Goal: Task Accomplishment & Management: Use online tool/utility

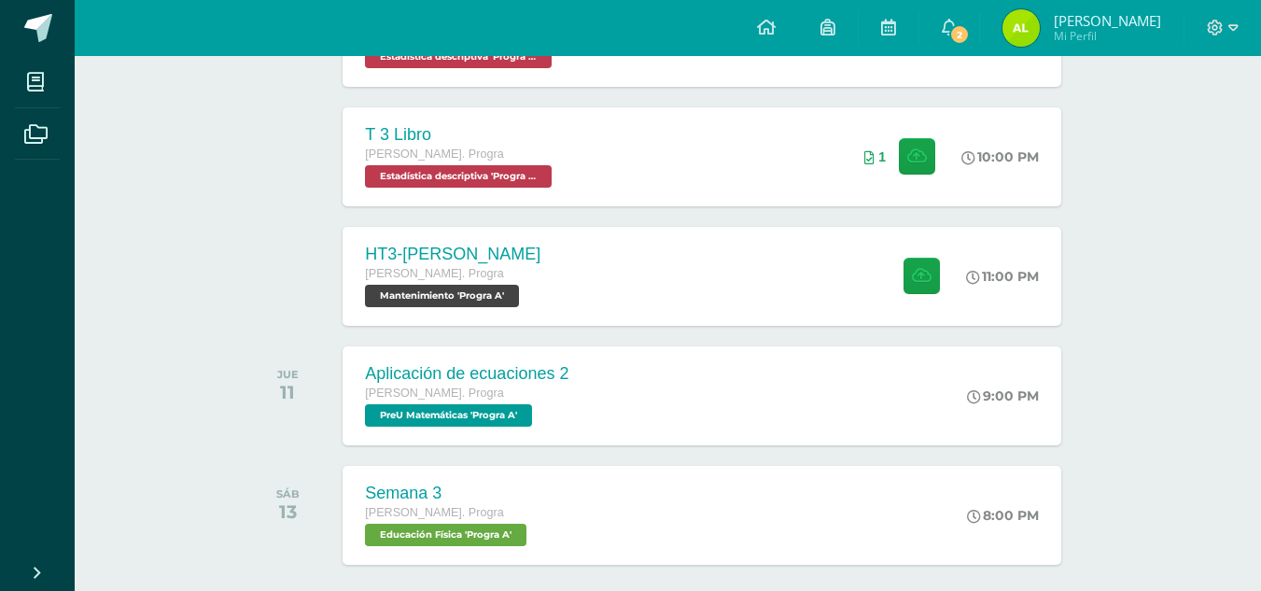
scroll to position [404, 0]
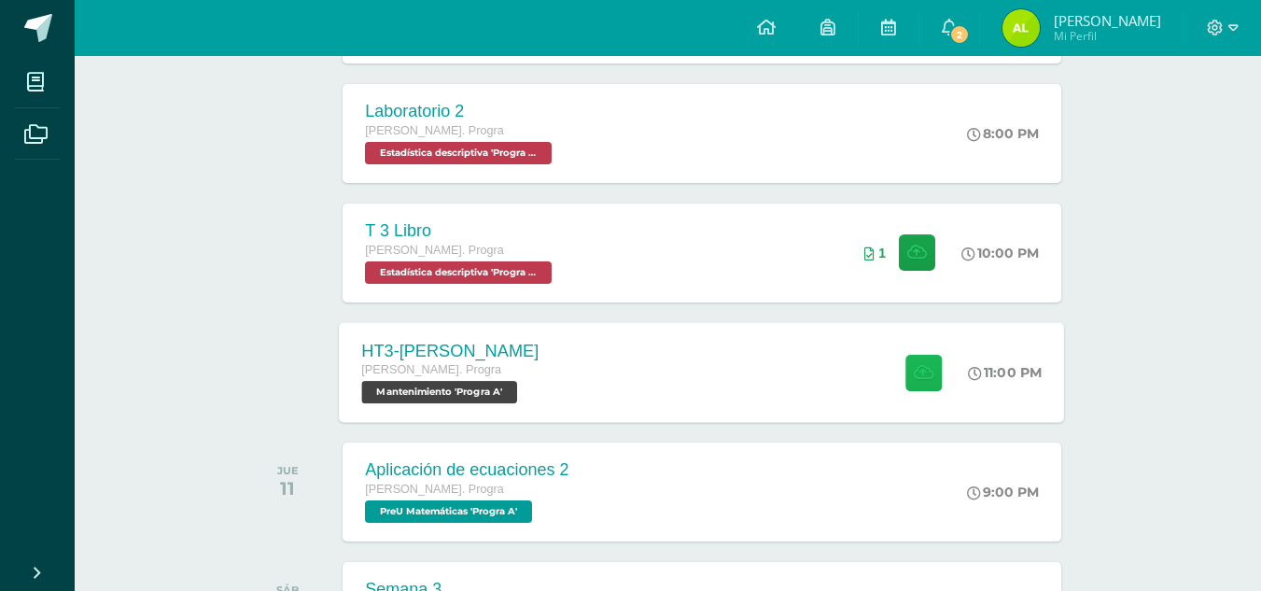
click at [924, 382] on button at bounding box center [924, 372] width 36 height 36
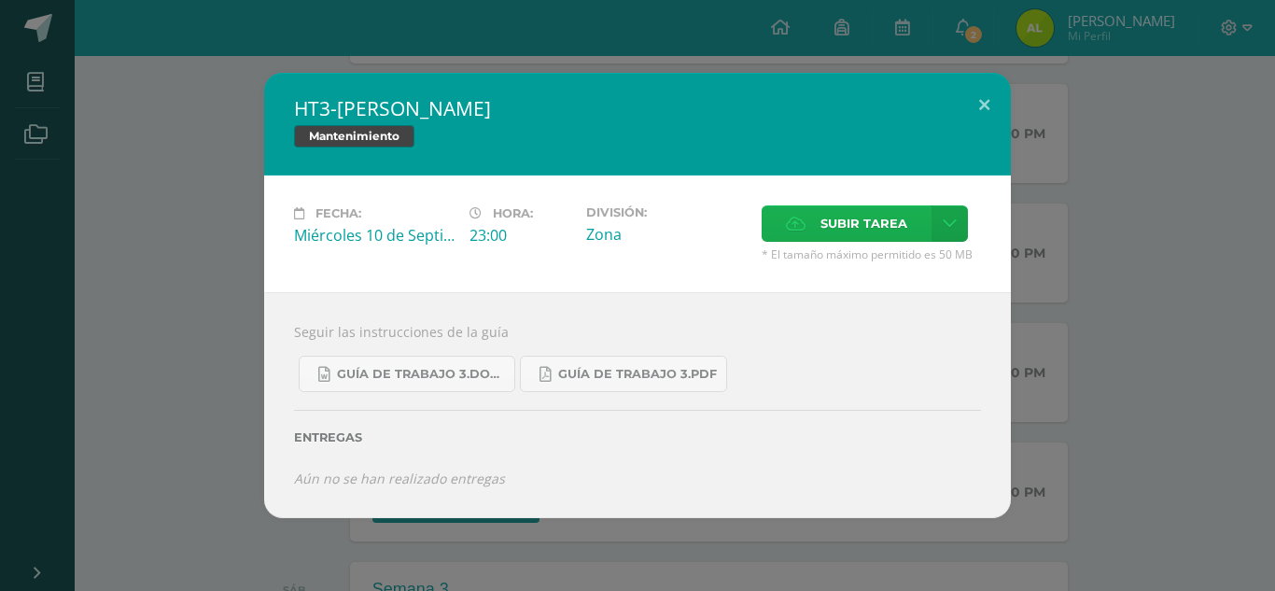
click at [869, 218] on span "Subir tarea" at bounding box center [864, 223] width 87 height 35
click at [0, 0] on input "Subir tarea" at bounding box center [0, 0] width 0 height 0
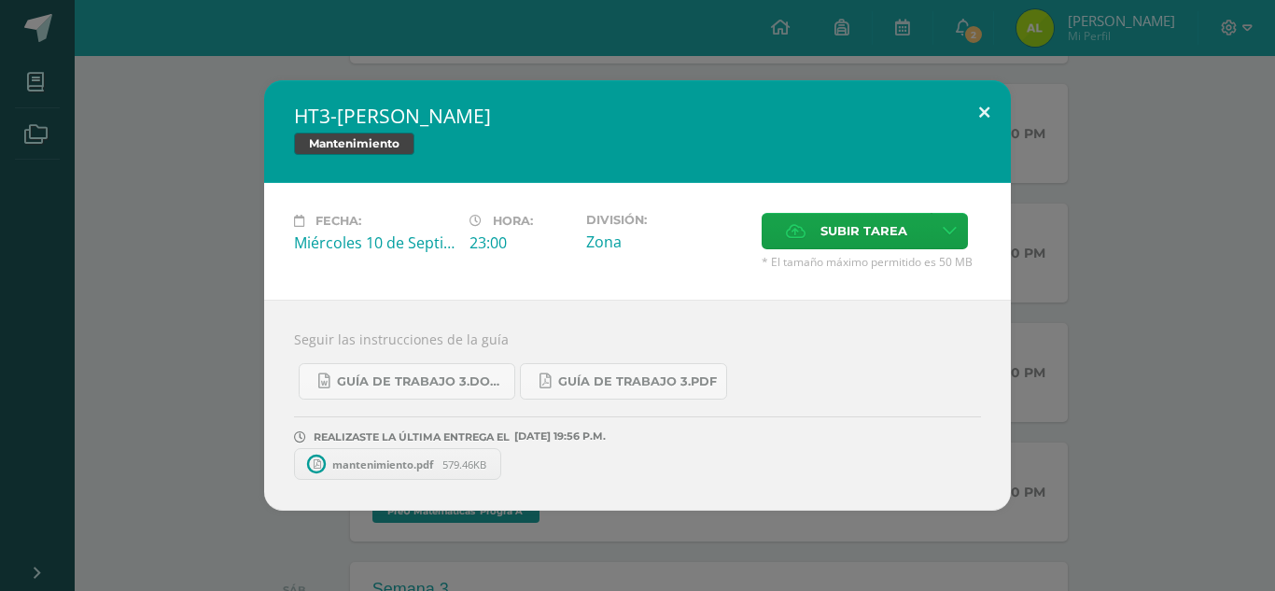
click at [990, 102] on button at bounding box center [984, 111] width 53 height 63
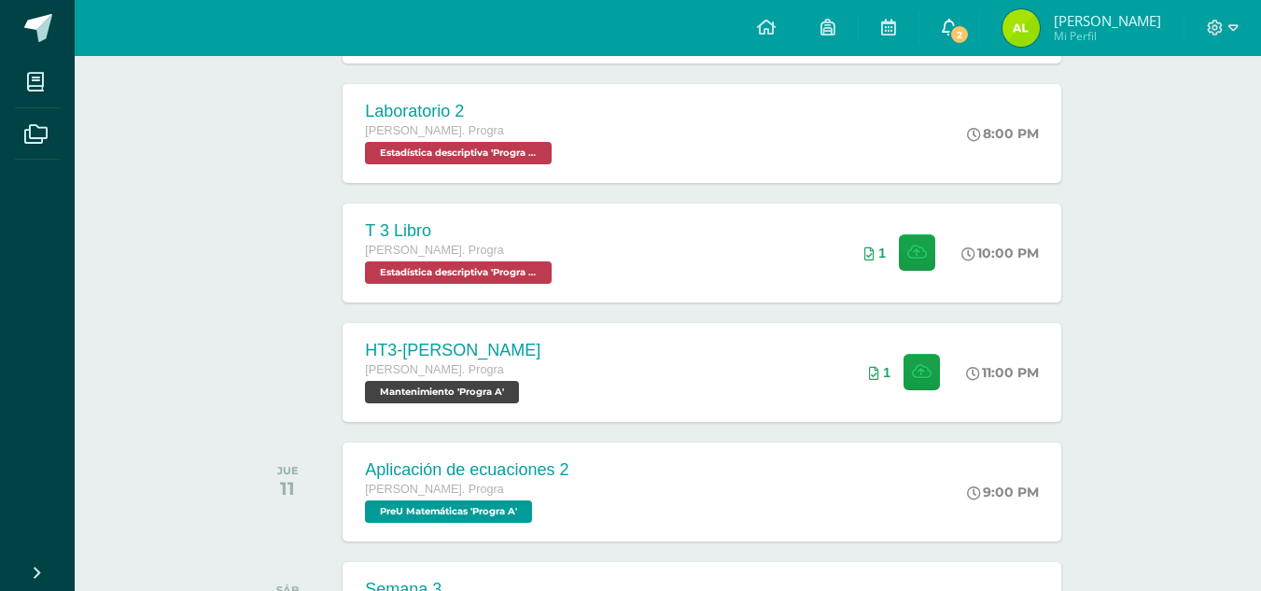
click at [957, 23] on icon at bounding box center [949, 27] width 15 height 17
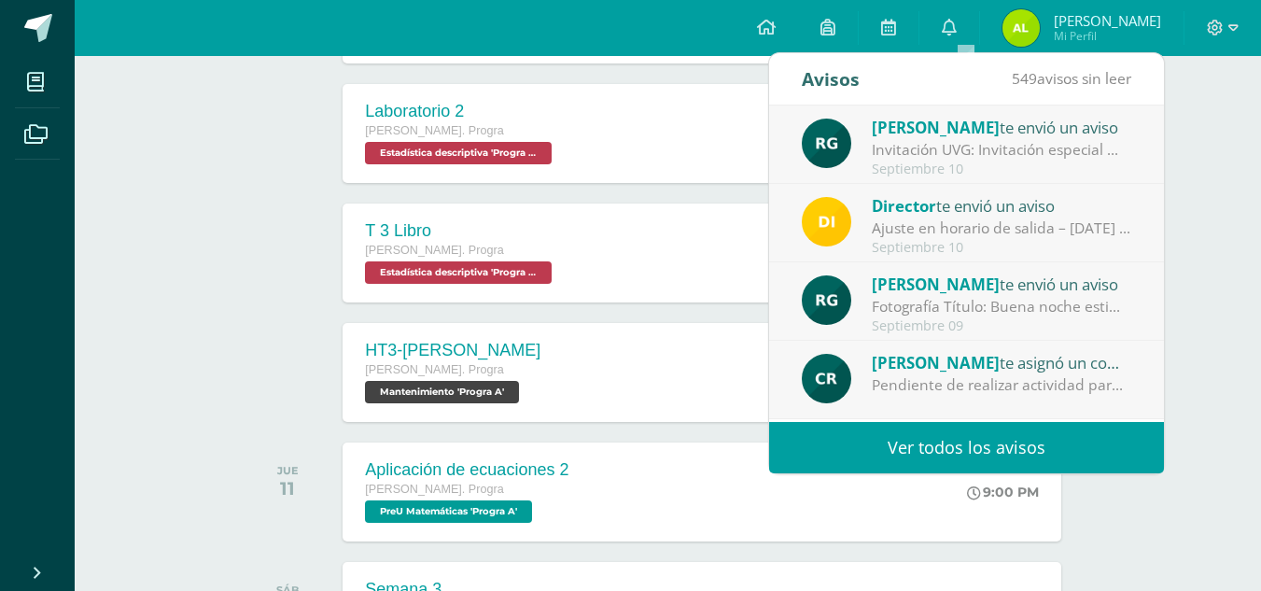
click at [956, 128] on span "[PERSON_NAME]" at bounding box center [936, 127] width 128 height 21
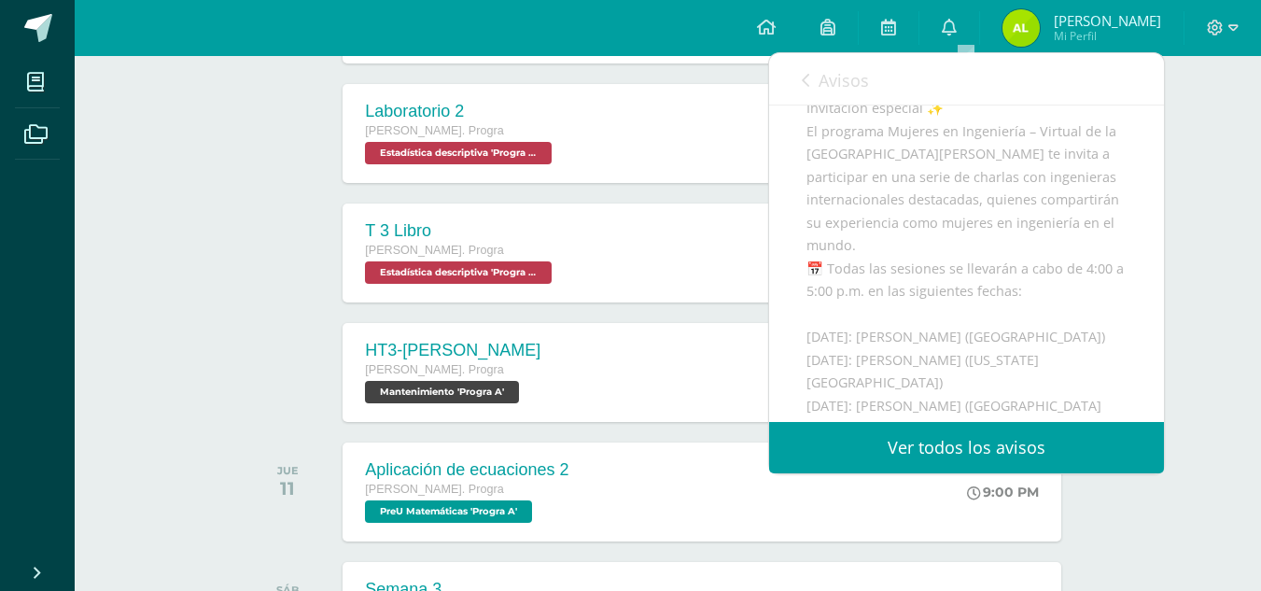
scroll to position [176, 0]
click at [788, 80] on div "Avisos 548 avisos sin leer Avisos" at bounding box center [966, 79] width 395 height 52
click at [800, 77] on div "Avisos 548 avisos sin leer Avisos" at bounding box center [966, 79] width 395 height 52
click at [813, 77] on link "Avisos" at bounding box center [835, 79] width 67 height 53
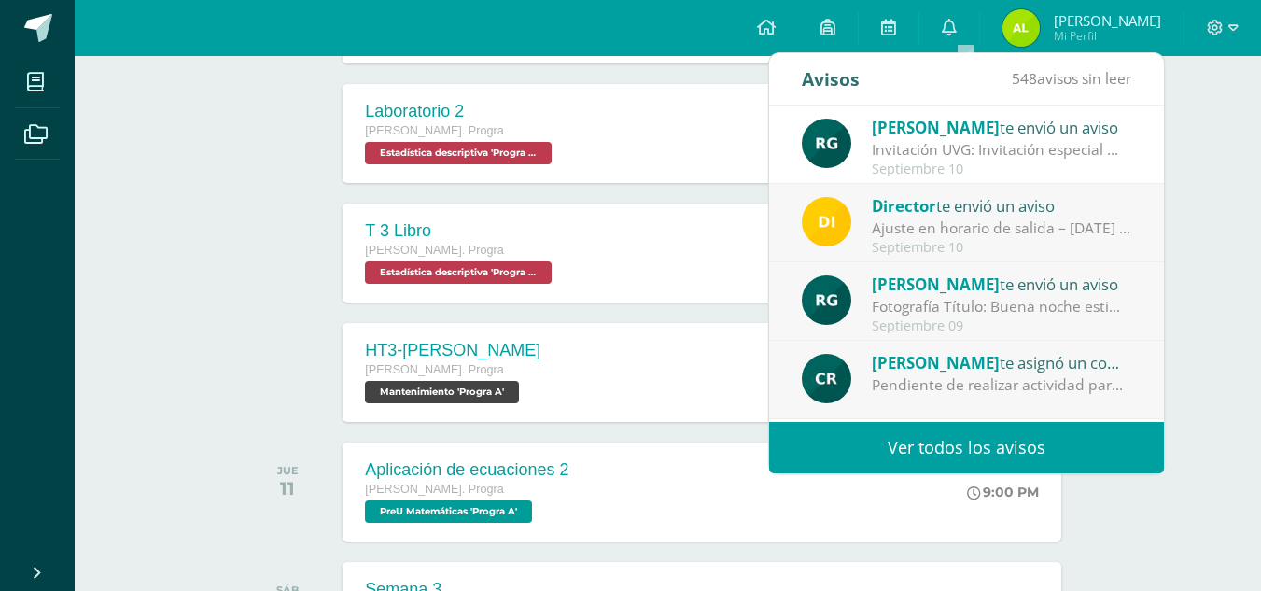
click at [907, 232] on div "Ajuste en horario de salida – [DATE] : Estimados Padres de Familia, Debido a la…" at bounding box center [1002, 228] width 260 height 21
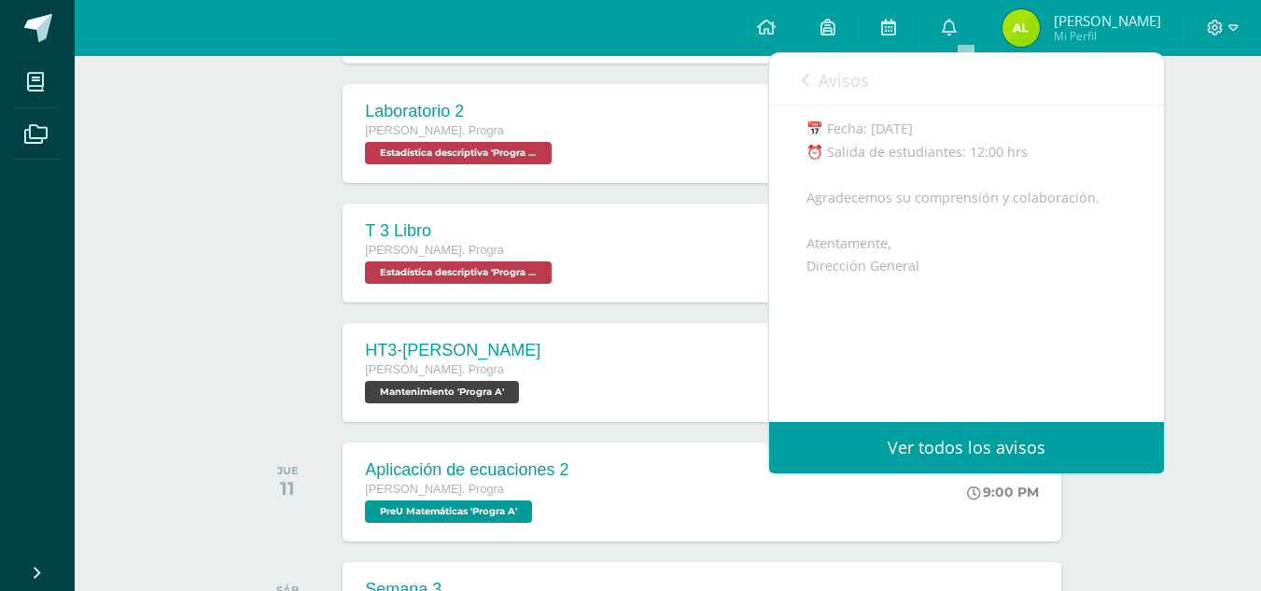
scroll to position [294, 0]
